Goal: Task Accomplishment & Management: Manage account settings

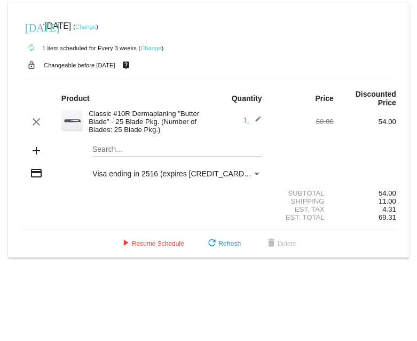
click at [153, 47] on link "Change" at bounding box center [150, 48] width 21 height 6
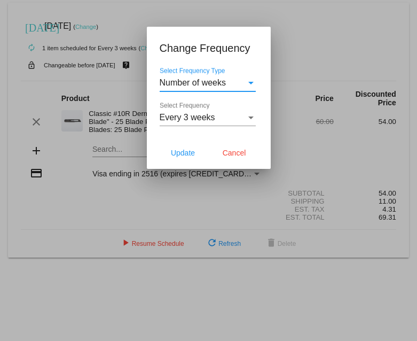
click at [190, 114] on span "Every 3 weeks" at bounding box center [188, 117] width 56 height 9
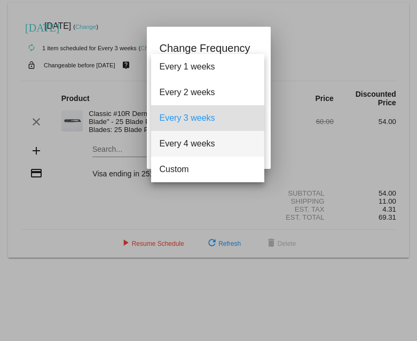
click at [187, 144] on span "Every 4 weeks" at bounding box center [208, 144] width 96 height 26
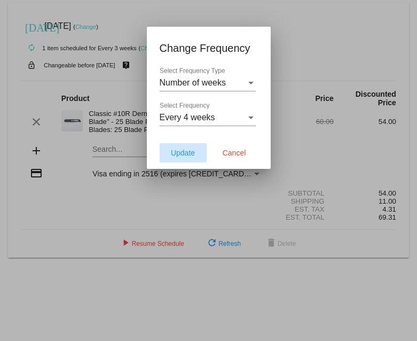
click at [191, 149] on span "Update" at bounding box center [183, 152] width 24 height 9
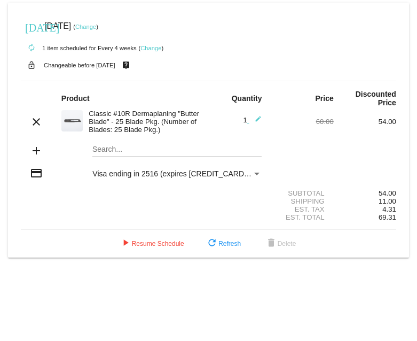
click at [139, 177] on span "Visa ending in 2516 (expires [CREDIT_CARD_DATA])" at bounding box center [181, 173] width 179 height 9
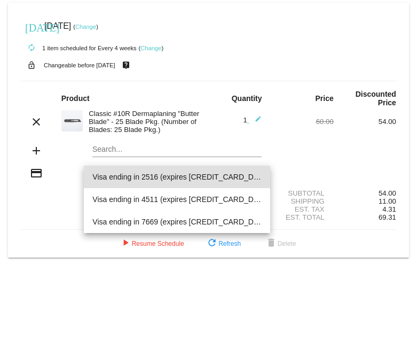
click at [138, 176] on span "Visa ending in 2516 (expires [CREDIT_CARD_DATA])" at bounding box center [176, 176] width 169 height 22
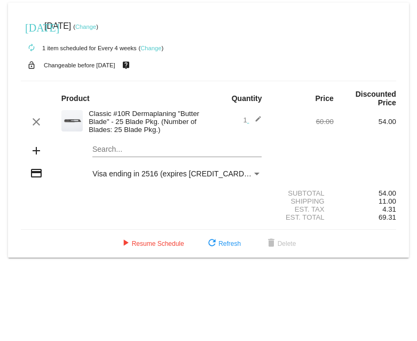
click at [156, 80] on span "Visa ending in 2516 (expires [CREDIT_CARD_DATA])" at bounding box center [181, 173] width 179 height 9
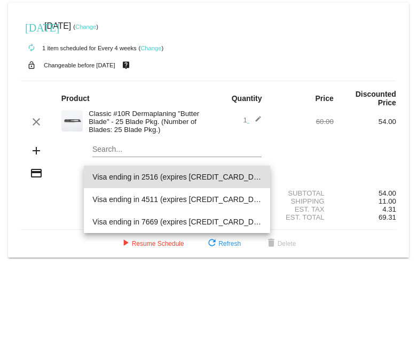
click at [196, 80] on div at bounding box center [208, 170] width 417 height 341
